Goal: Information Seeking & Learning: Check status

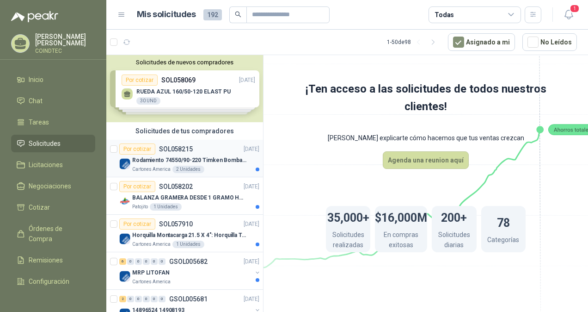
click at [221, 172] on div "Cartones America 2 Unidades" at bounding box center [195, 169] width 127 height 7
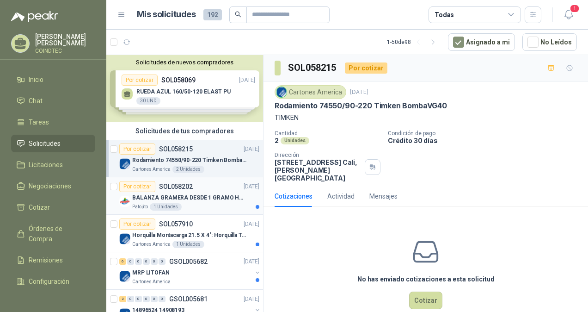
click at [221, 193] on p "BALANZA GRAMERA DESDE 1 GRAMO HASTA 5 GRAMOS" at bounding box center [189, 197] width 115 height 9
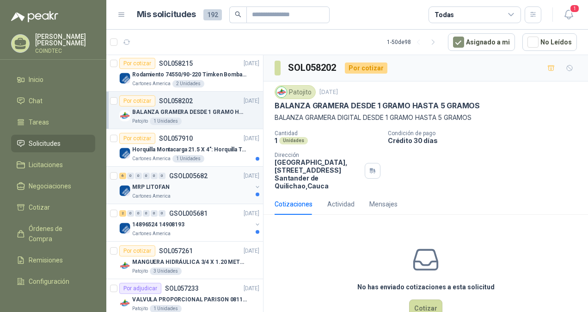
scroll to position [92, 0]
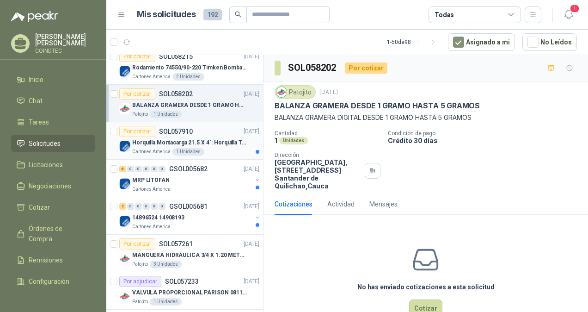
click at [219, 151] on div "Cartones America 1 Unidades" at bounding box center [195, 151] width 127 height 7
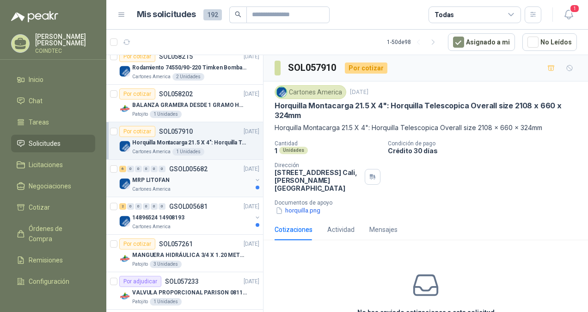
click at [217, 175] on div "MRP LITOFAN" at bounding box center [192, 179] width 120 height 11
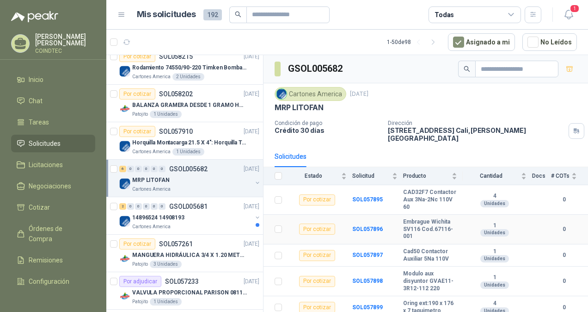
scroll to position [25, 0]
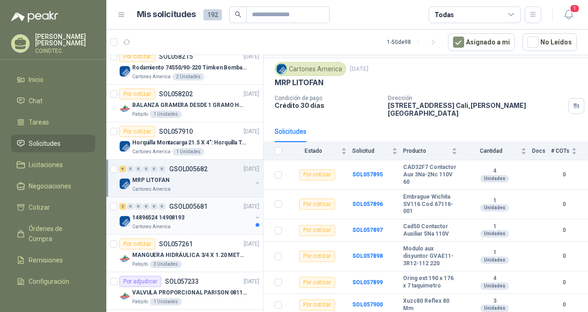
click at [200, 218] on div "14896524 14908193" at bounding box center [192, 217] width 120 height 11
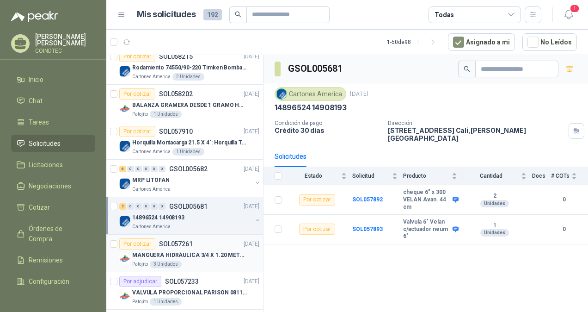
scroll to position [139, 0]
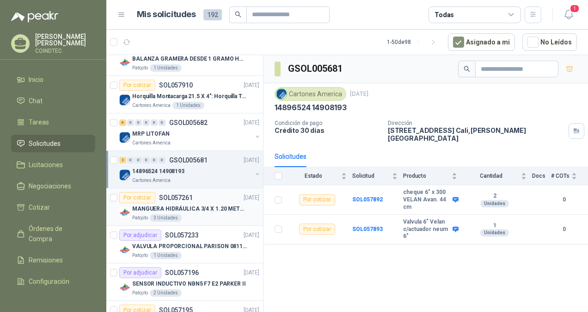
click at [223, 219] on div "Patojito 3 Unidades" at bounding box center [195, 217] width 127 height 7
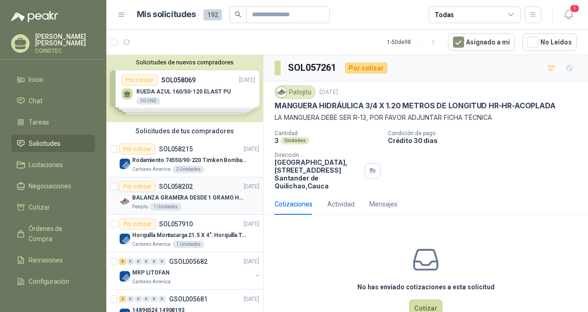
click at [238, 196] on p "BALANZA GRAMERA DESDE 1 GRAMO HASTA 5 GRAMOS" at bounding box center [189, 197] width 115 height 9
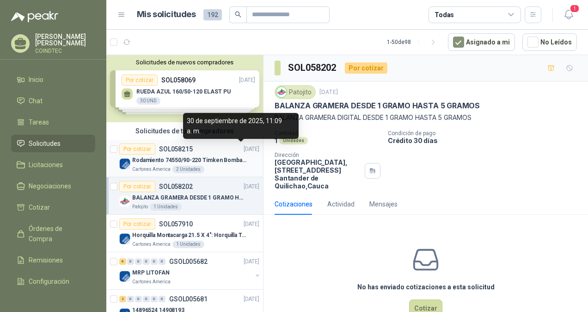
click at [244, 149] on p "[DATE]" at bounding box center [252, 149] width 16 height 9
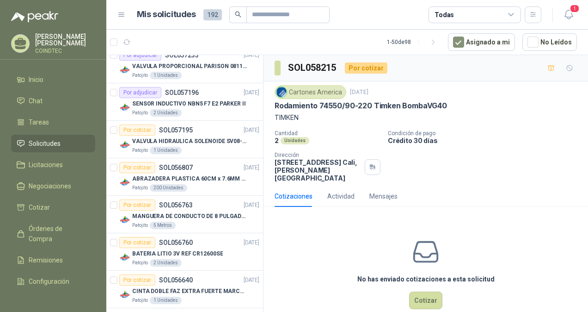
scroll to position [370, 0]
